Goal: Navigation & Orientation: Find specific page/section

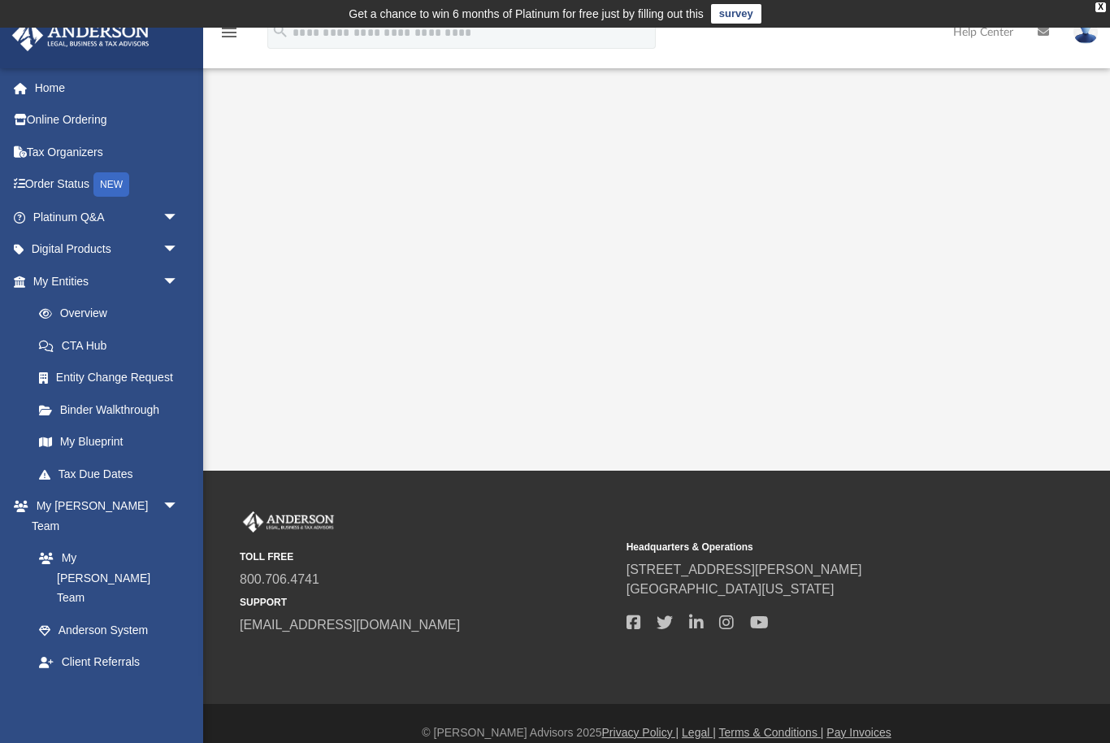
click at [57, 657] on span at bounding box center [55, 662] width 14 height 11
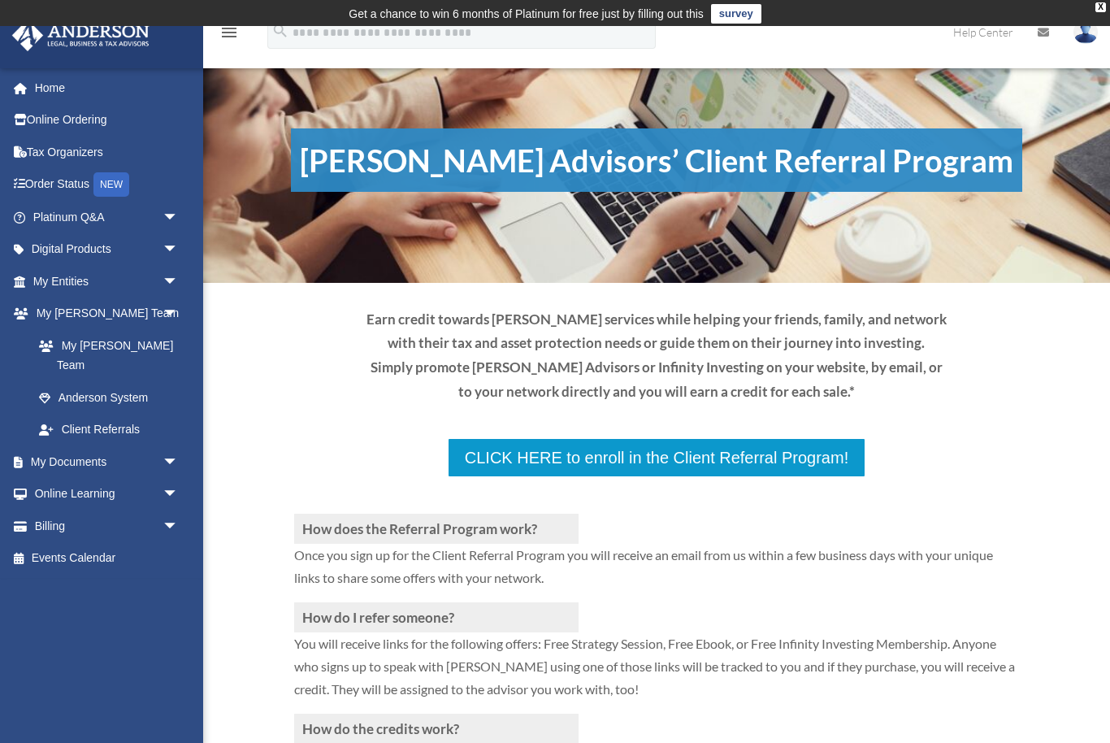
click at [987, 478] on div "How does the Referral Program work? Once you sign up for the Client Referral Pr…" at bounding box center [657, 674] width 726 height 393
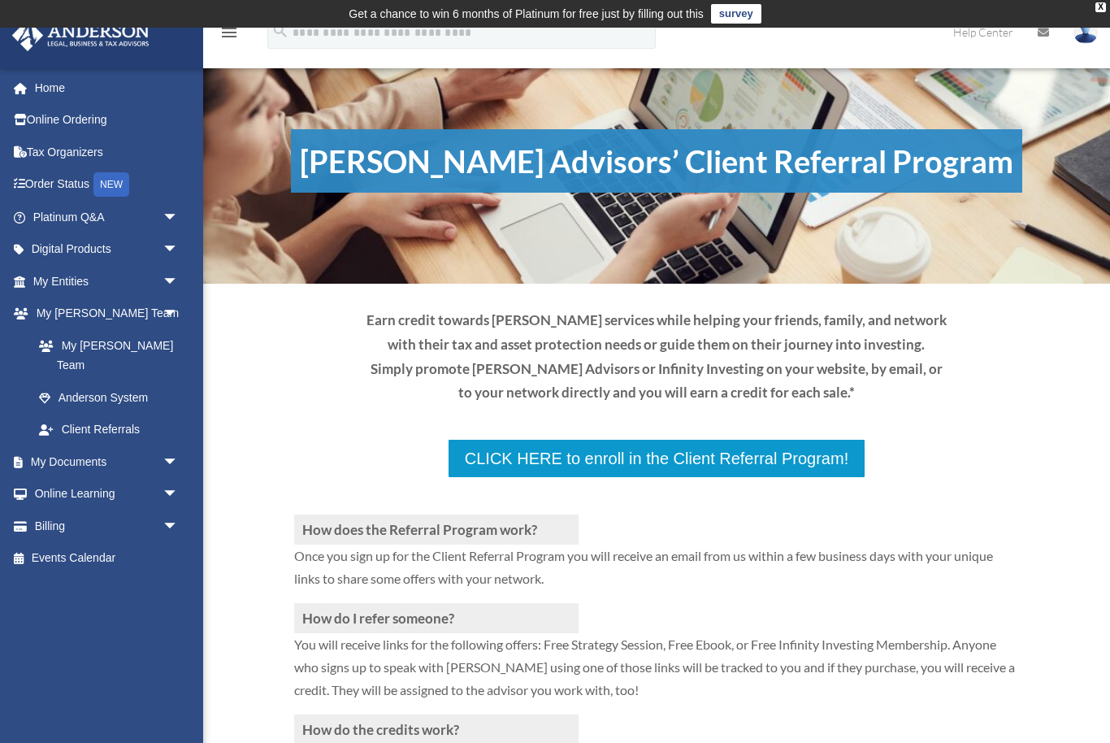
click at [1043, 398] on div "How does the Referral Program work? Once you sign up for the Client Referral Pr…" at bounding box center [656, 634] width 907 height 584
click at [75, 287] on link "My Entities arrow_drop_down" at bounding box center [107, 281] width 192 height 33
click at [163, 287] on span "arrow_drop_down" at bounding box center [179, 281] width 33 height 33
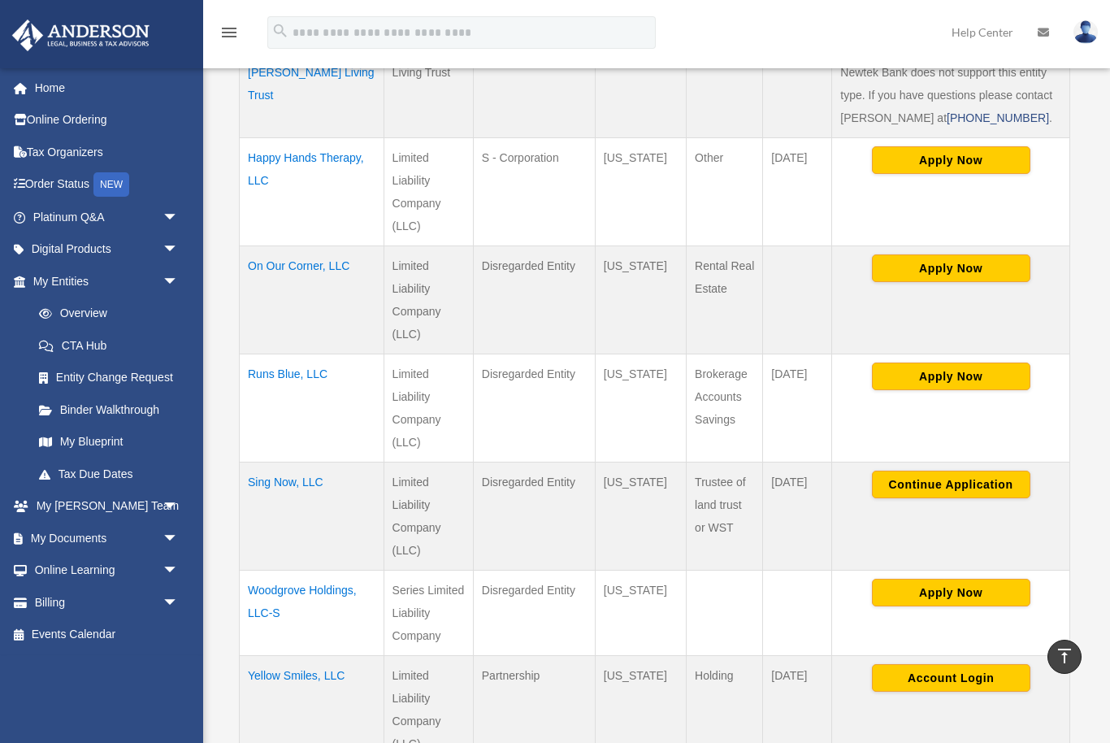
scroll to position [641, 0]
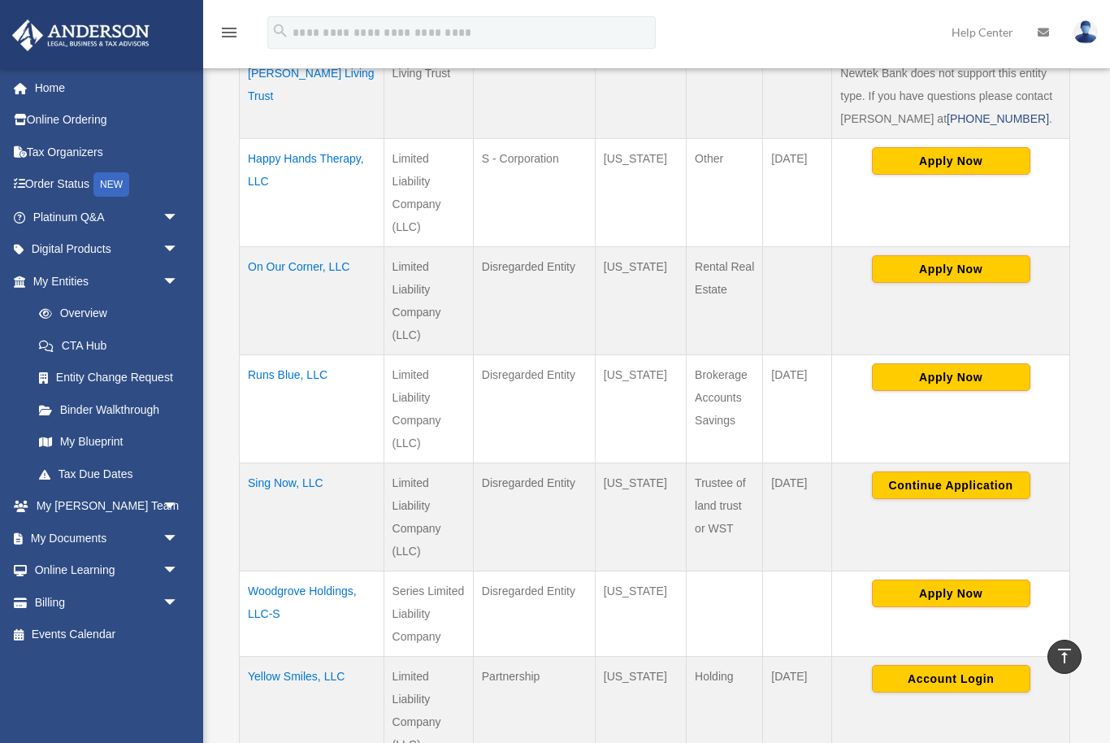
click at [91, 440] on link "My Blueprint" at bounding box center [109, 442] width 172 height 33
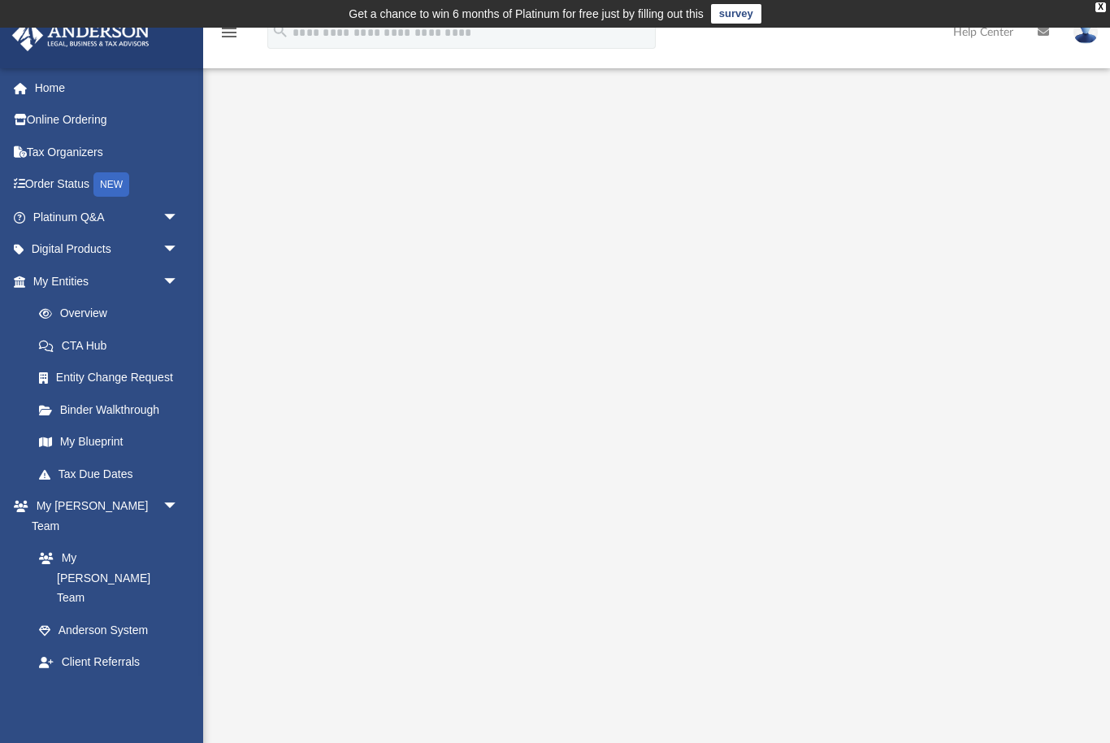
click at [79, 710] on link "Box" at bounding box center [105, 726] width 164 height 33
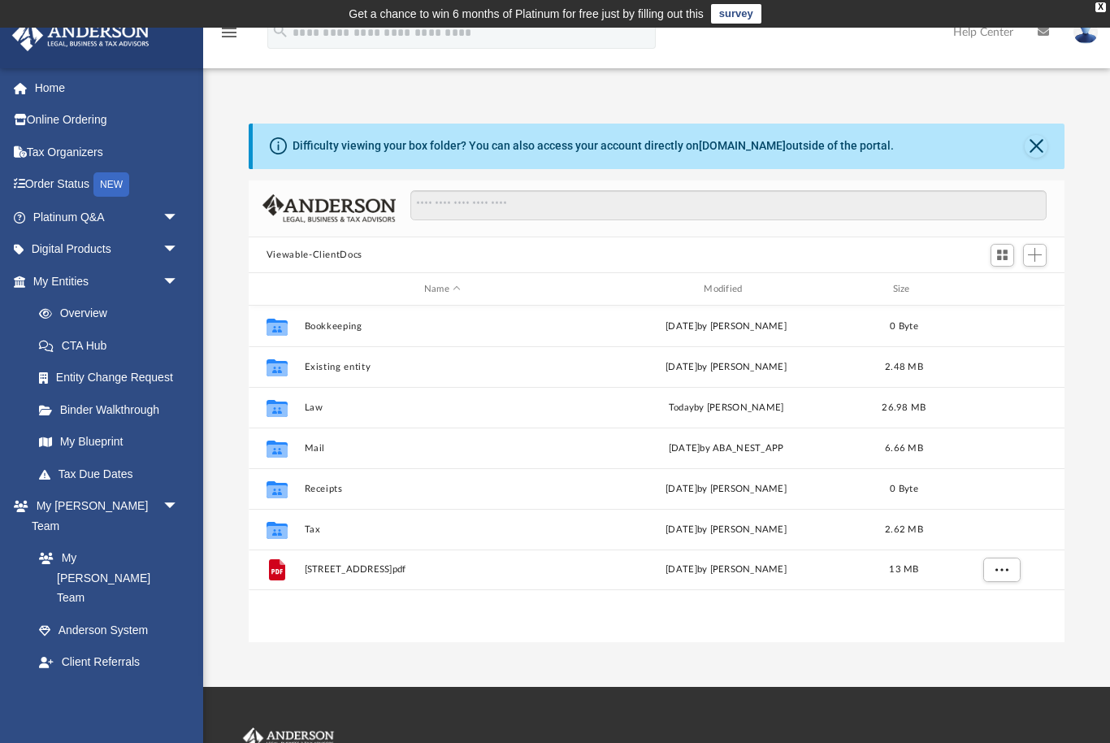
scroll to position [370, 817]
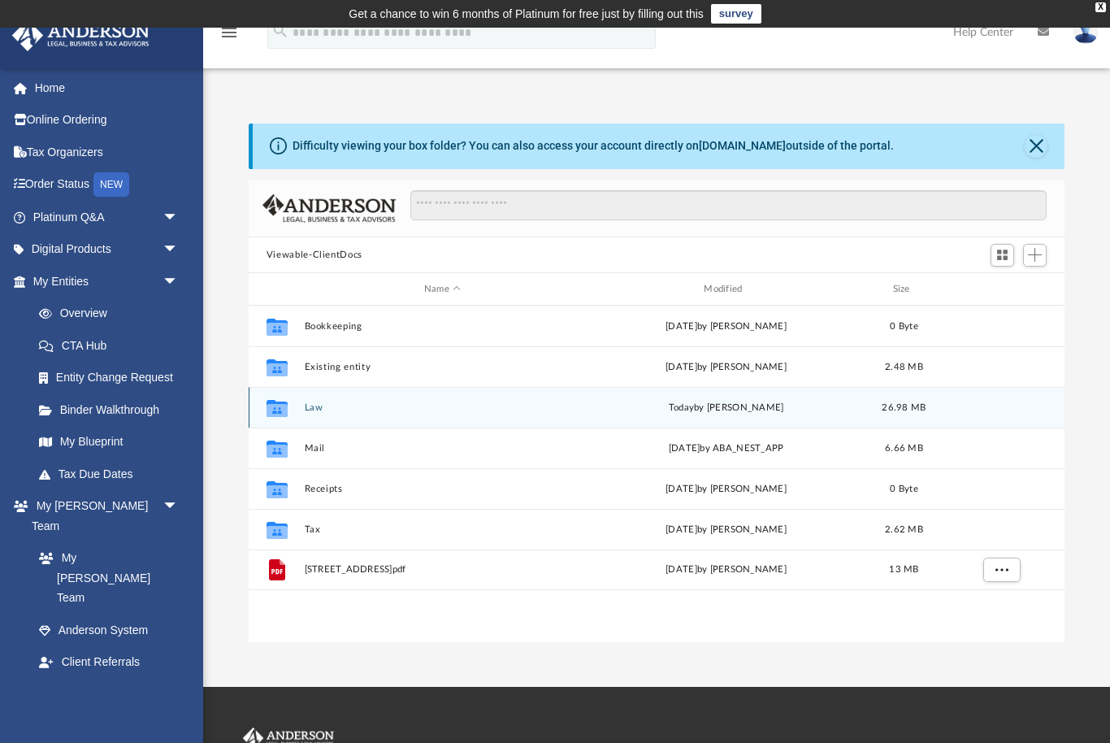
click at [774, 412] on div "today by Morgan Winkler" at bounding box center [726, 408] width 276 height 15
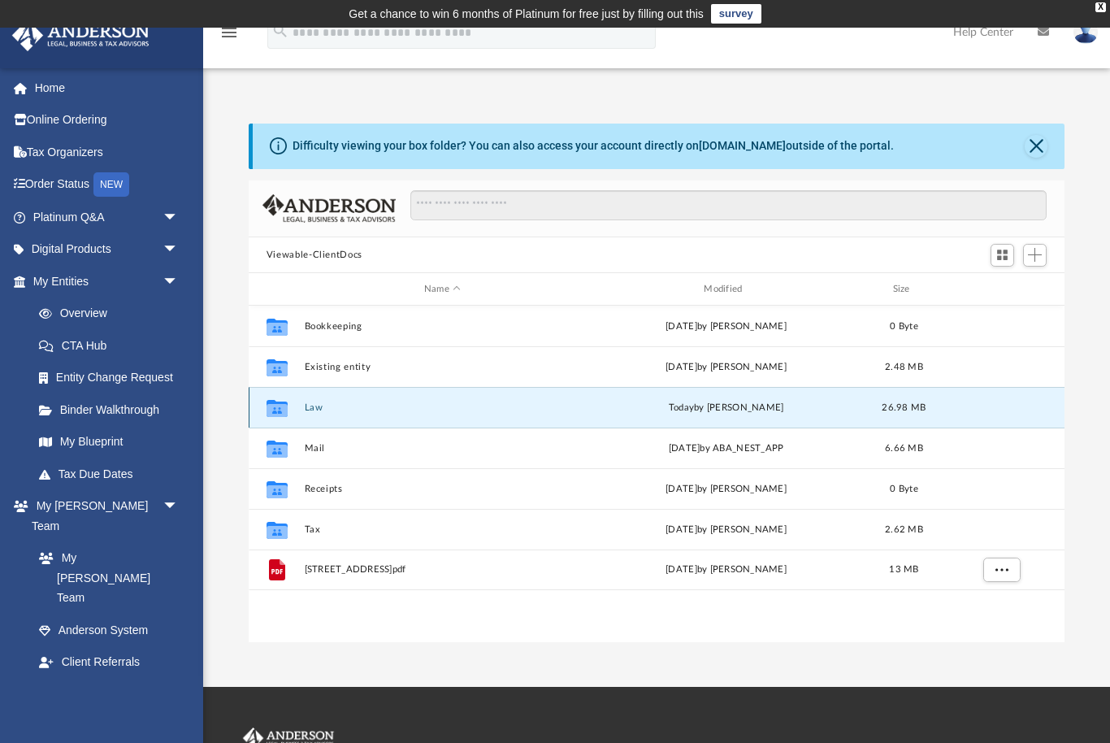
scroll to position [0, 0]
click at [97, 414] on link "Binder Walkthrough" at bounding box center [113, 409] width 180 height 33
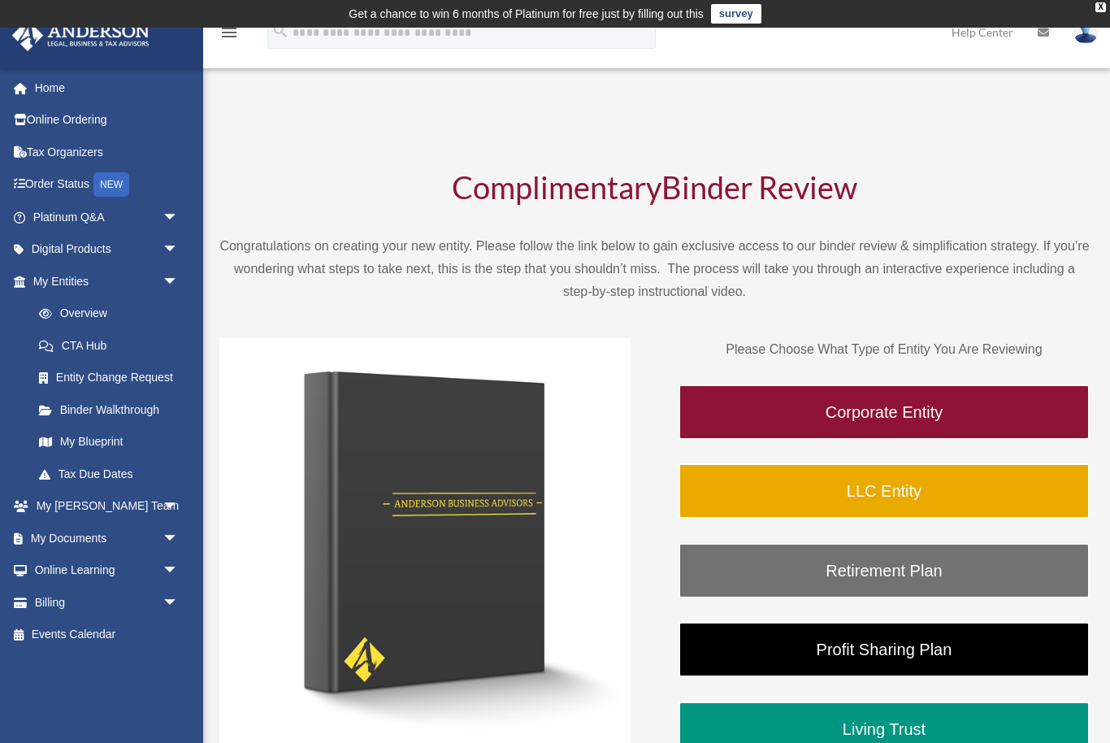
click at [66, 436] on link "My Blueprint" at bounding box center [113, 442] width 180 height 33
